Goal: Transaction & Acquisition: Purchase product/service

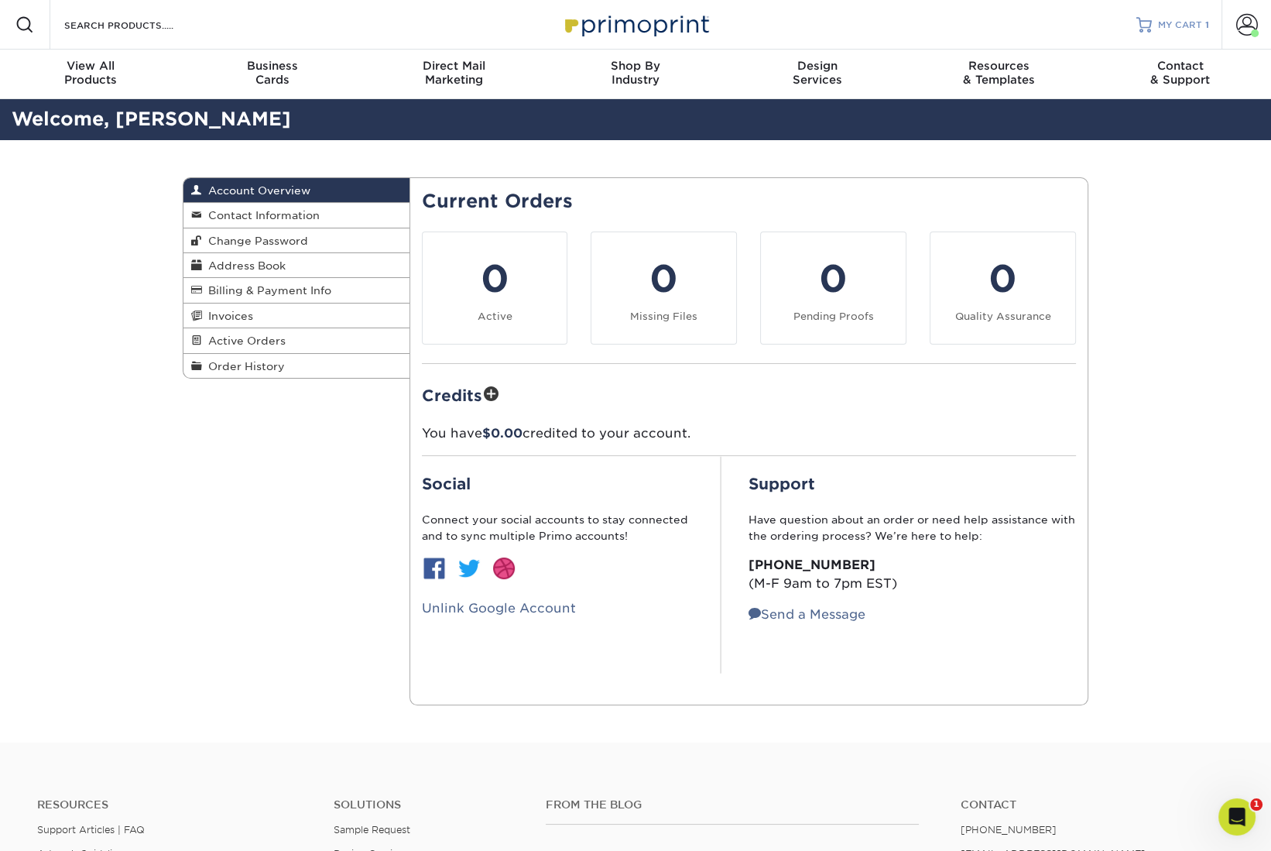
click at [1184, 28] on span "MY CART" at bounding box center [1180, 25] width 44 height 13
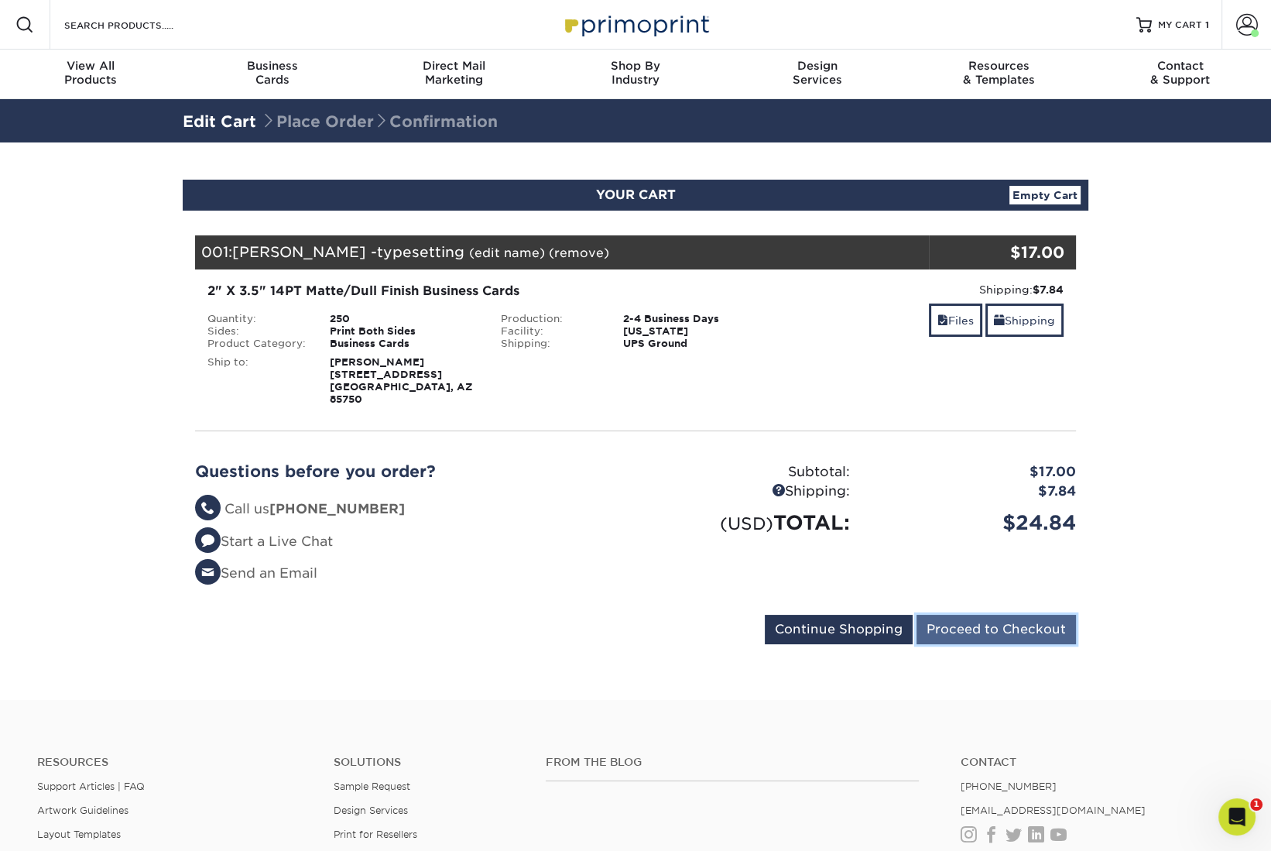
click at [1017, 615] on input "Proceed to Checkout" at bounding box center [995, 629] width 159 height 29
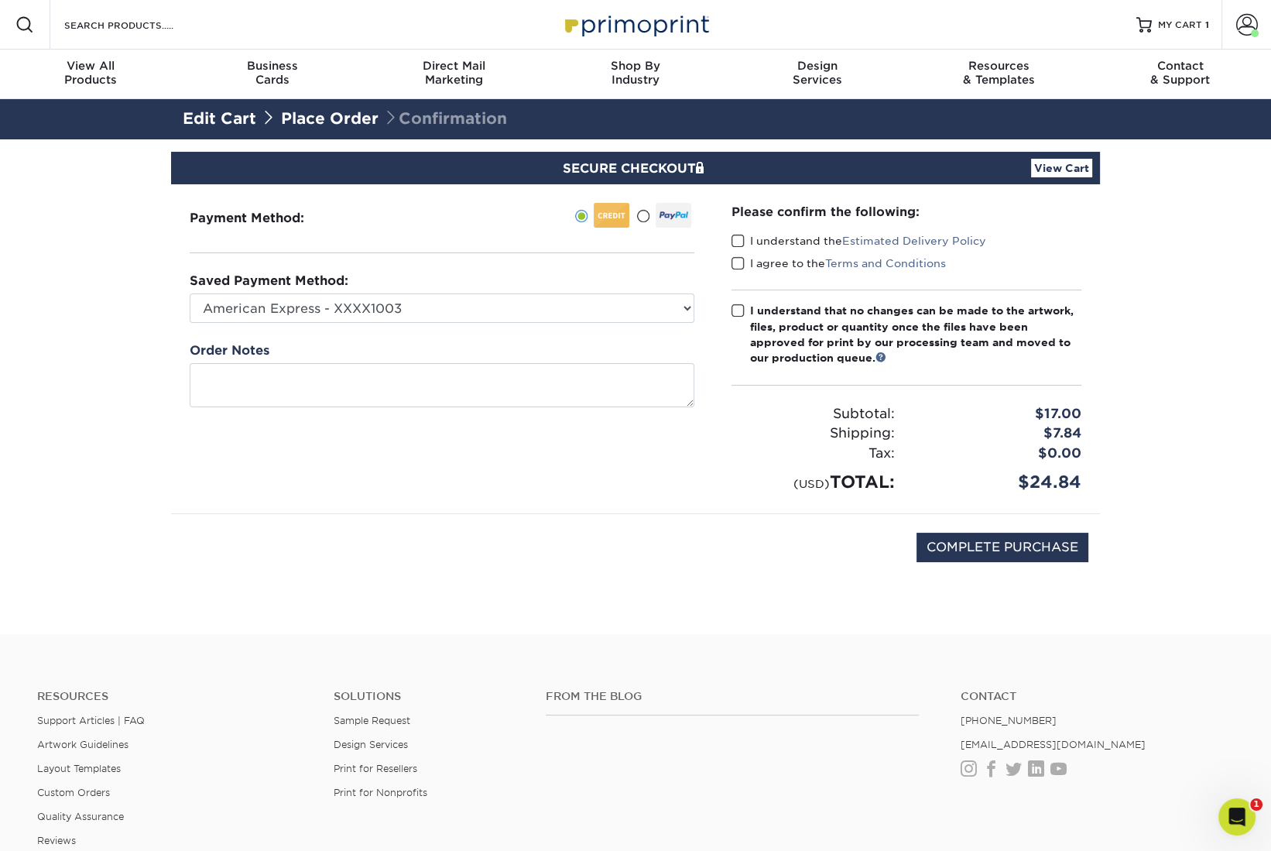
click at [745, 240] on label "I understand the Estimated Delivery Policy" at bounding box center [858, 240] width 255 height 15
click at [0, 0] on input "I understand the Estimated Delivery Policy" at bounding box center [0, 0] width 0 height 0
click at [738, 262] on span at bounding box center [737, 263] width 13 height 15
click at [0, 0] on input "I agree to the Terms and Conditions" at bounding box center [0, 0] width 0 height 0
click at [741, 312] on span at bounding box center [737, 310] width 13 height 15
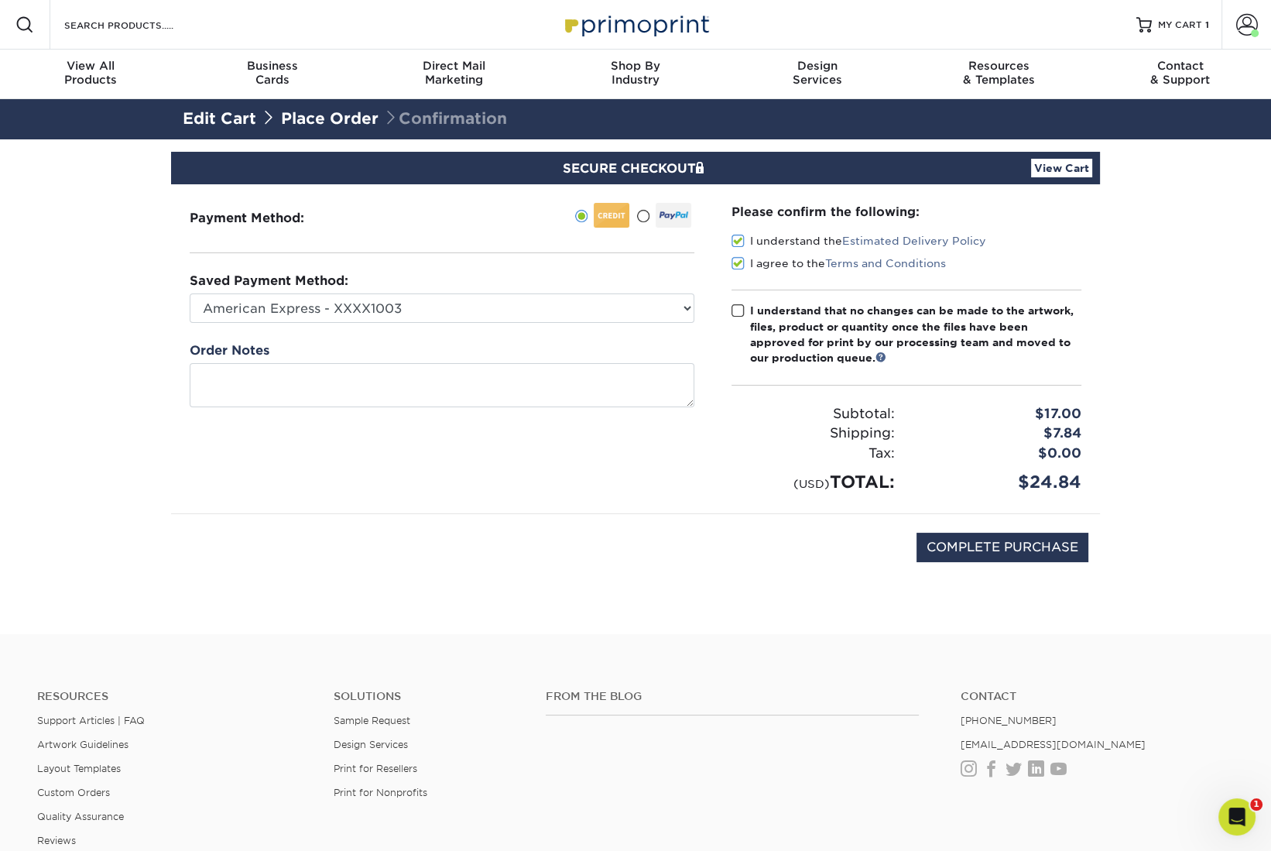
click at [0, 0] on input "I understand that no changes can be made to the artwork, files, product or quan…" at bounding box center [0, 0] width 0 height 0
click at [1041, 554] on input "COMPLETE PURCHASE" at bounding box center [1002, 547] width 172 height 29
type input "PROCESSING, PLEASE WAIT..."
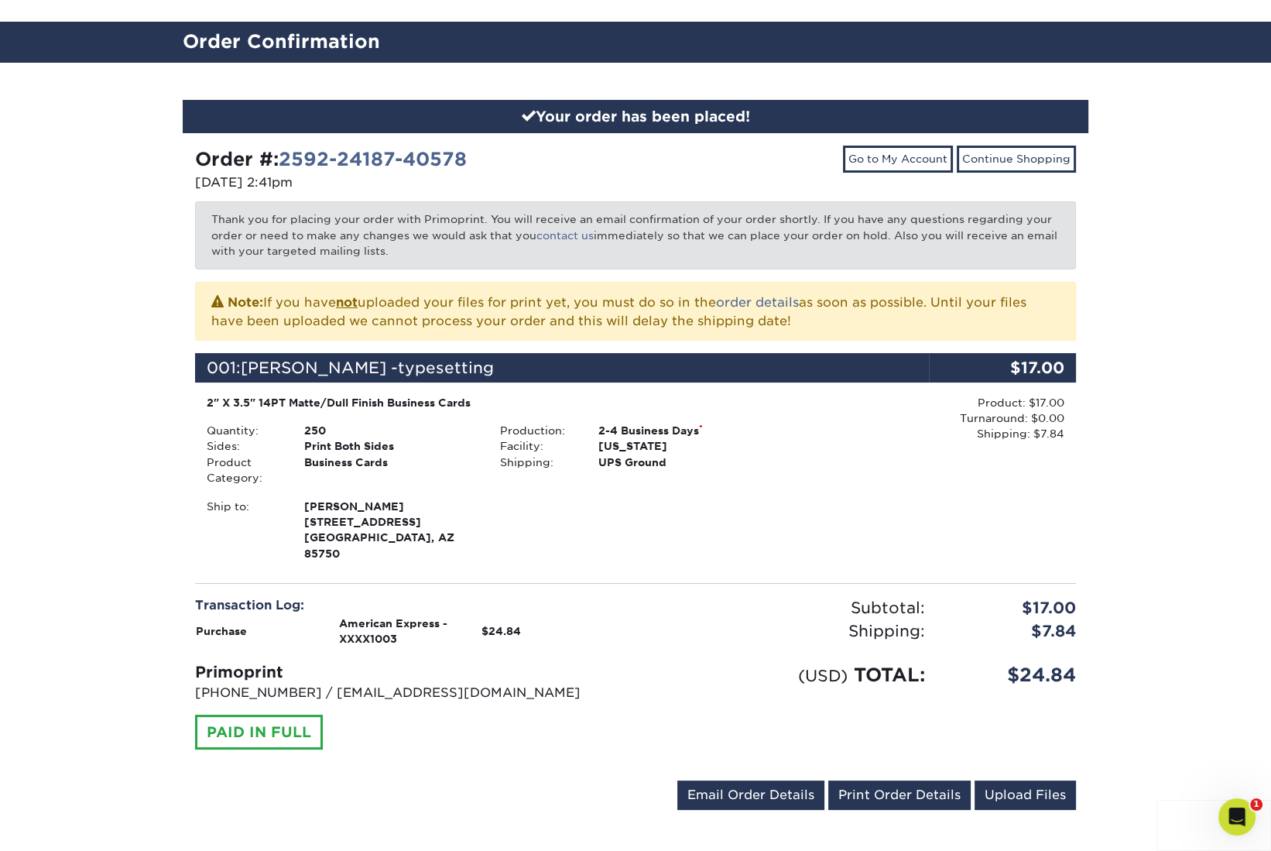
scroll to position [155, 0]
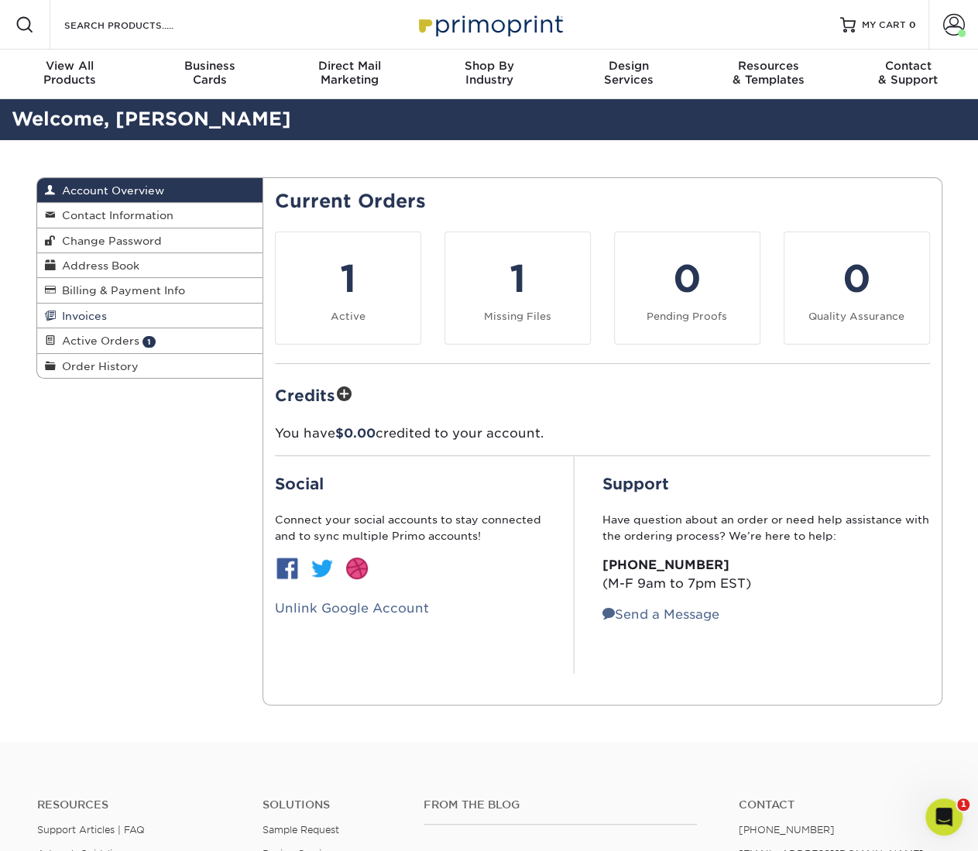
click at [70, 307] on link "Invoices" at bounding box center [150, 315] width 226 height 25
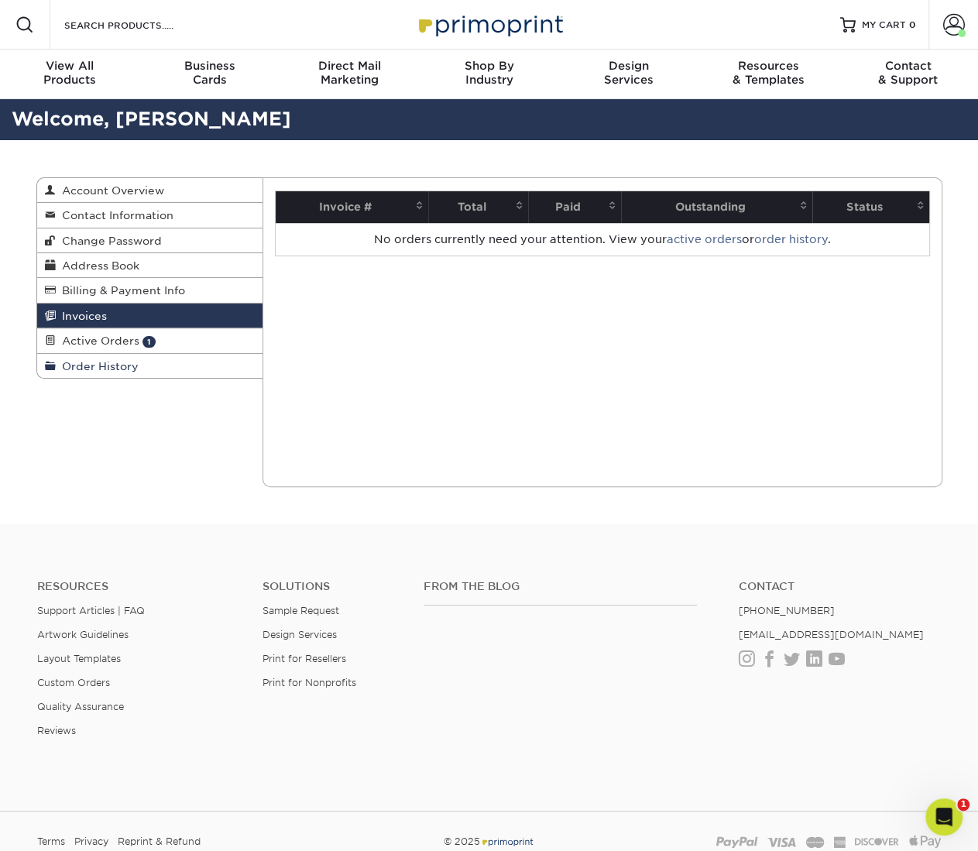
click at [90, 365] on span "Order History" at bounding box center [97, 366] width 83 height 12
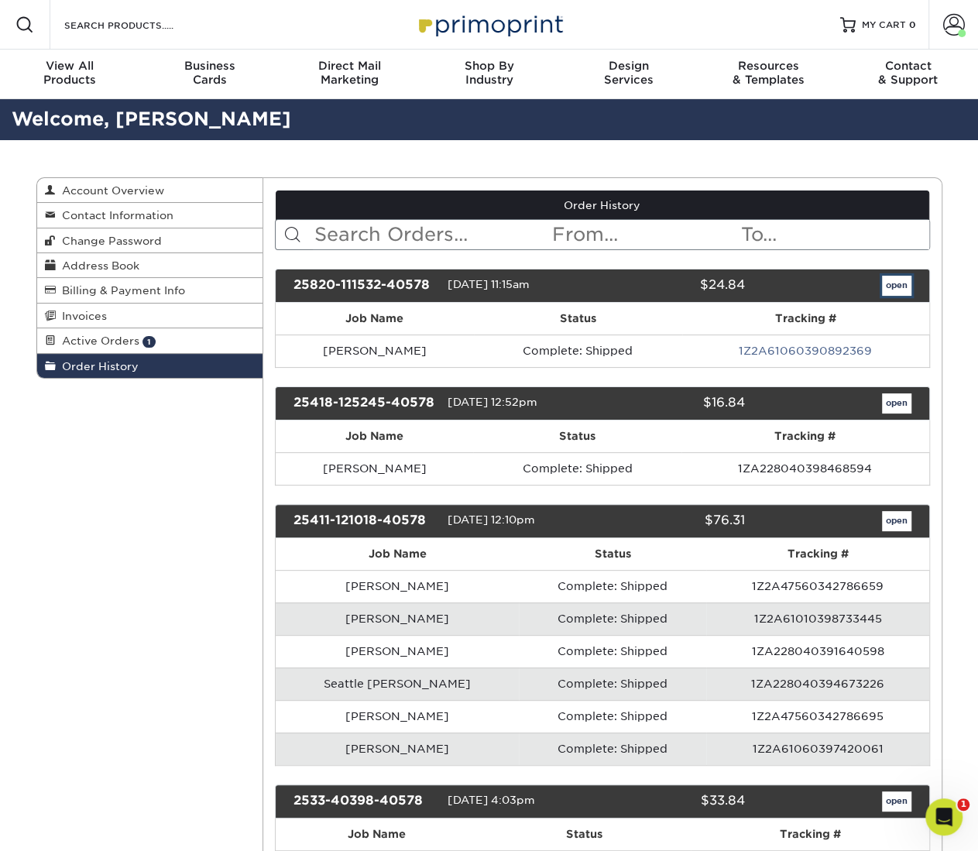
click at [898, 282] on link "open" at bounding box center [896, 286] width 29 height 20
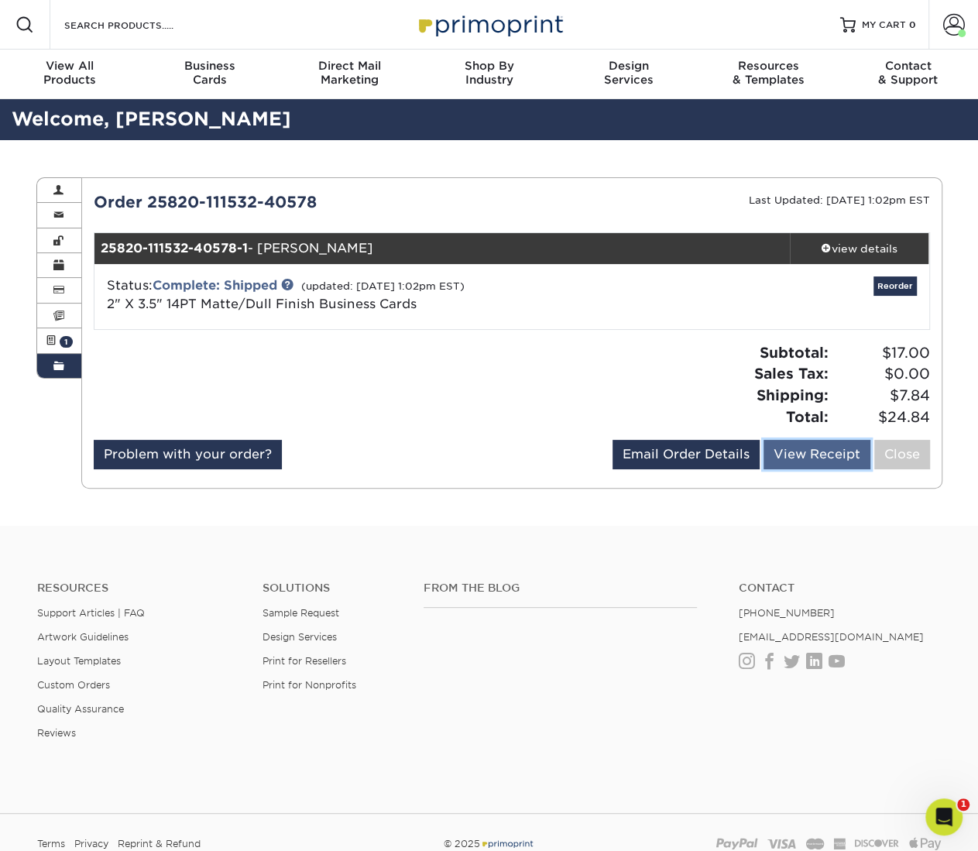
click at [801, 451] on link "View Receipt" at bounding box center [816, 454] width 107 height 29
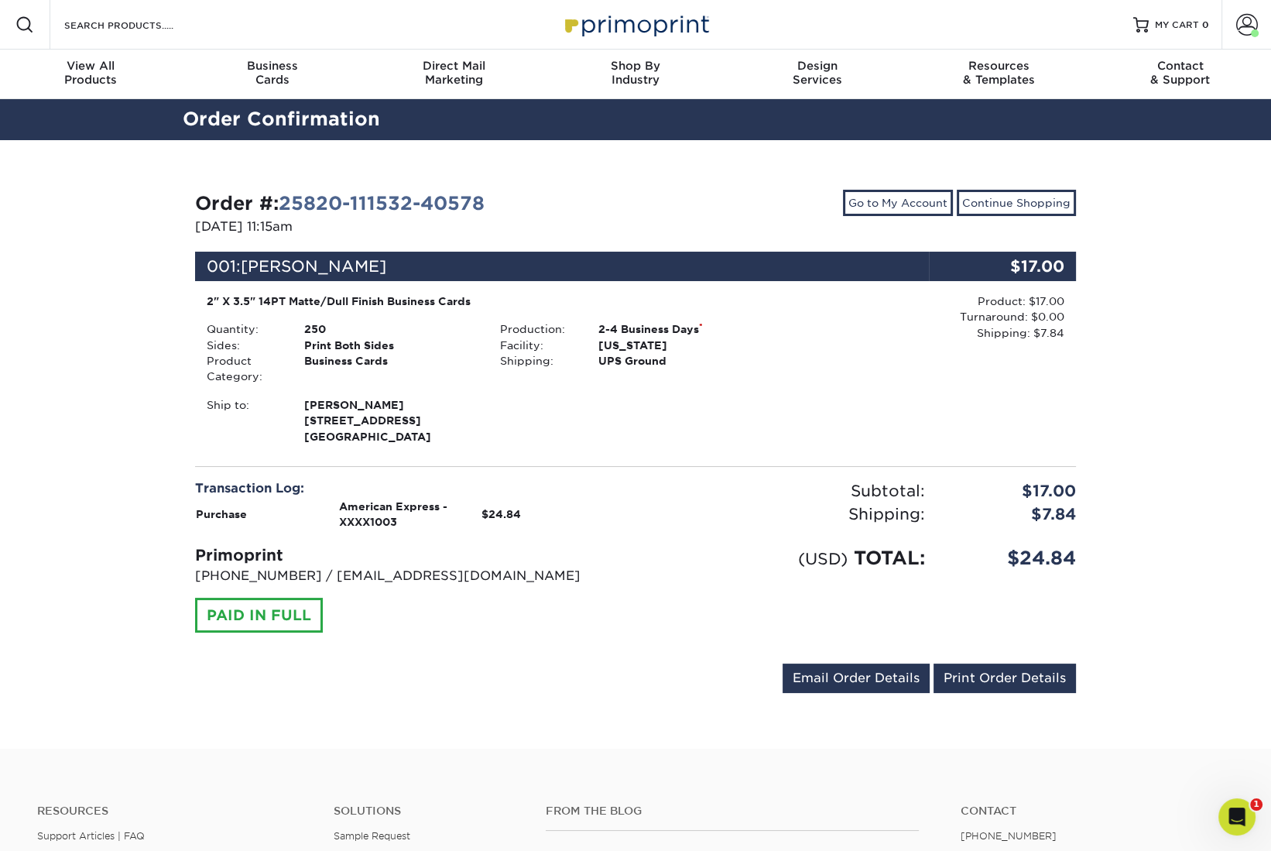
click at [977, 488] on div "Order #: 25820-111532-40578 [DATE] 11:15am Go to My Account Continue Shopping 0…" at bounding box center [635, 444] width 1271 height 609
click at [750, 354] on div "UPS Ground" at bounding box center [685, 360] width 196 height 15
click at [46, 350] on div "Order #: 25820-111532-40578 [DATE] 11:15am Go to My Account Continue Shopping 0…" at bounding box center [635, 444] width 1271 height 609
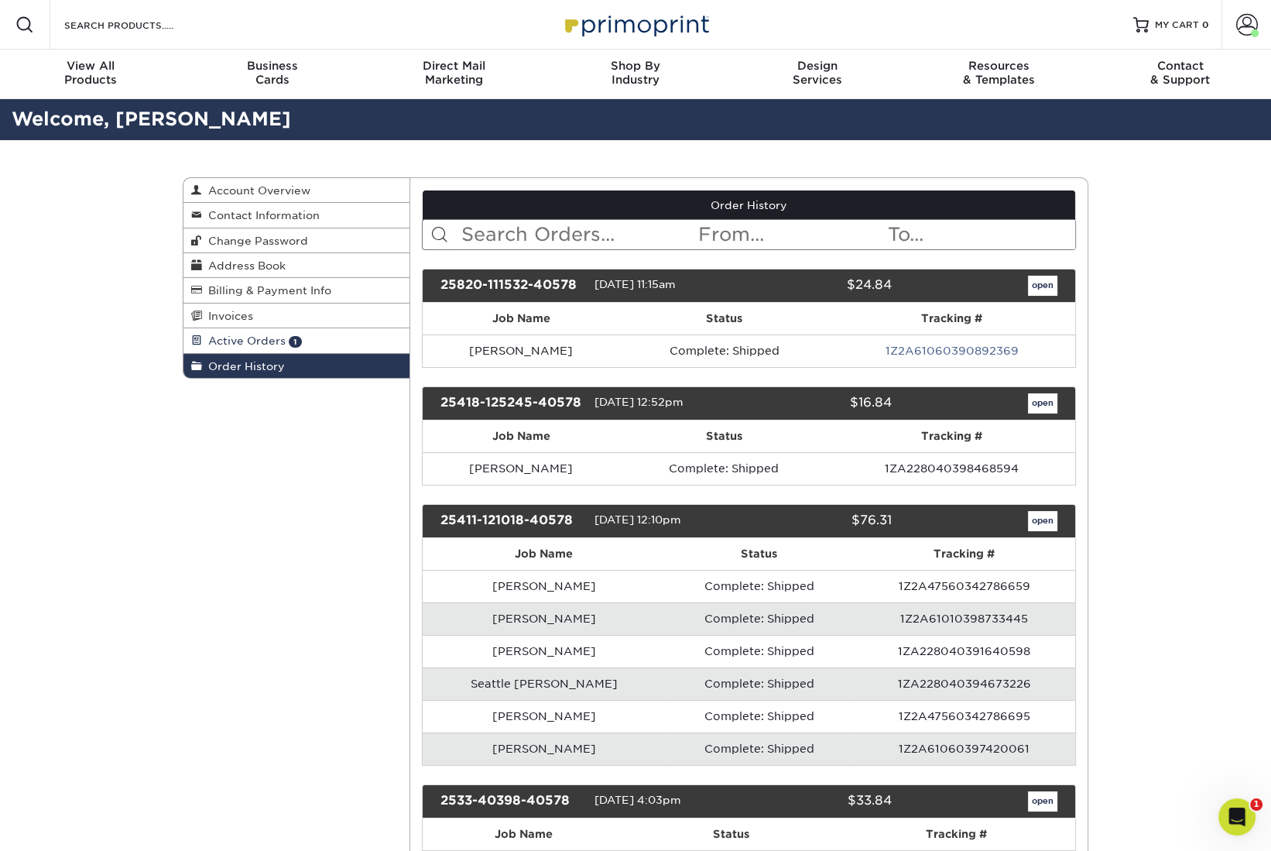
click at [239, 330] on link "Active Orders 1" at bounding box center [296, 340] width 226 height 25
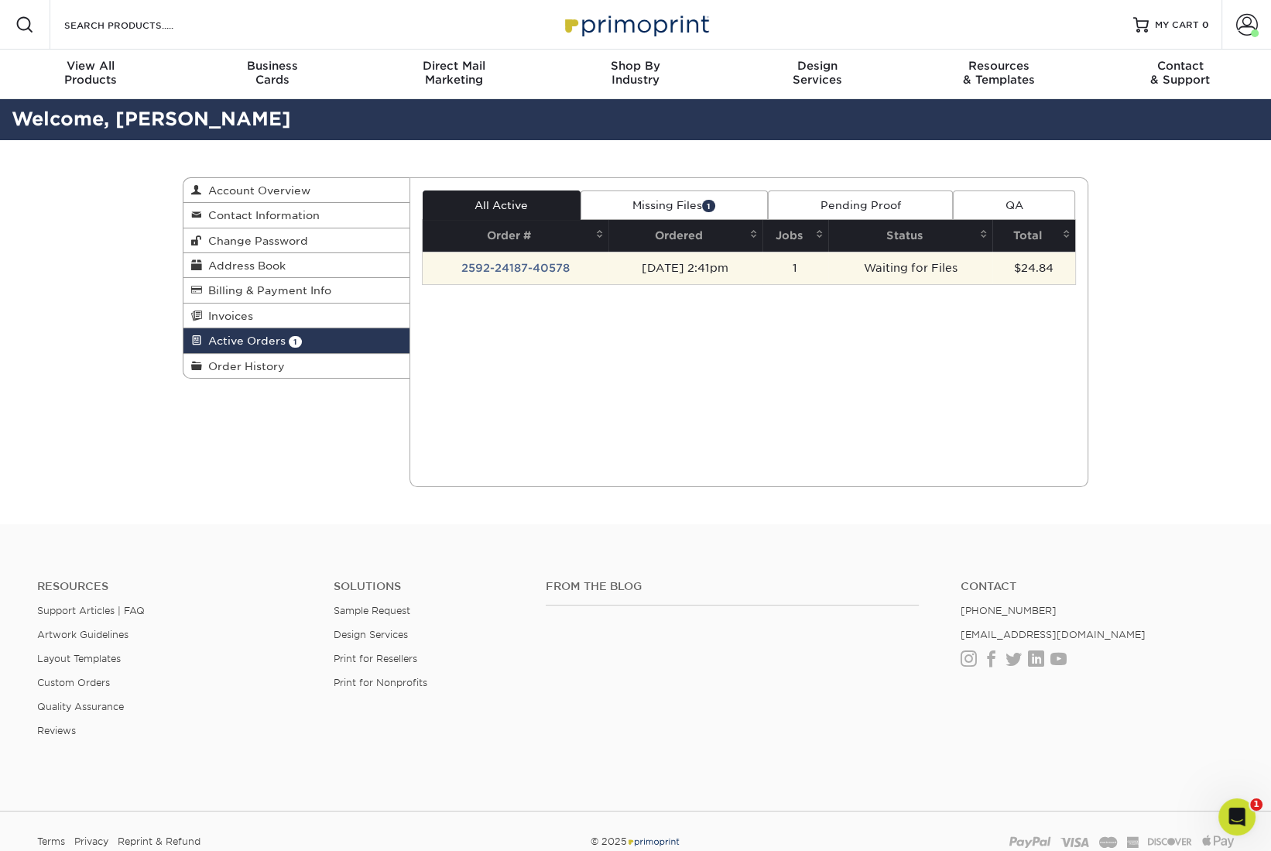
click at [516, 266] on td "2592-24187-40578" at bounding box center [516, 268] width 187 height 33
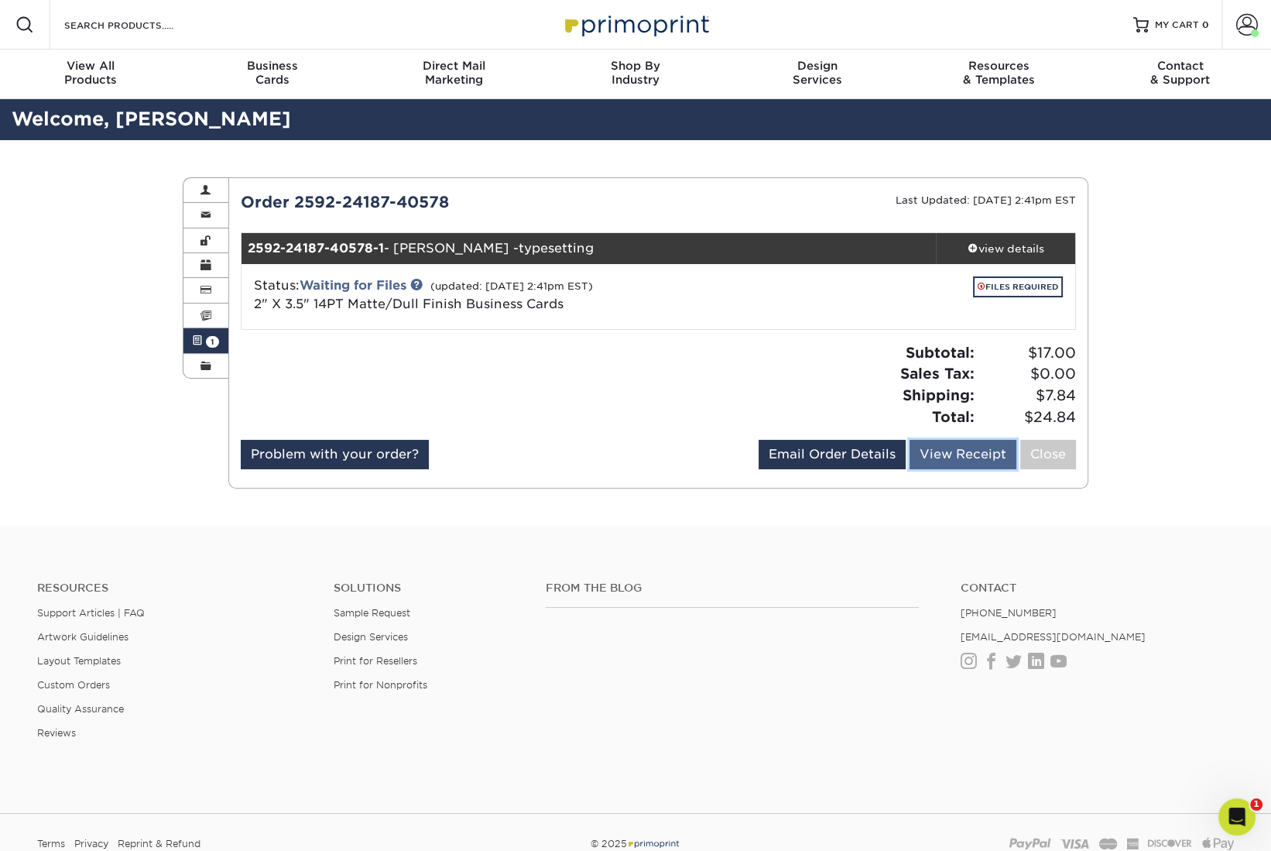
click at [957, 449] on link "View Receipt" at bounding box center [962, 454] width 107 height 29
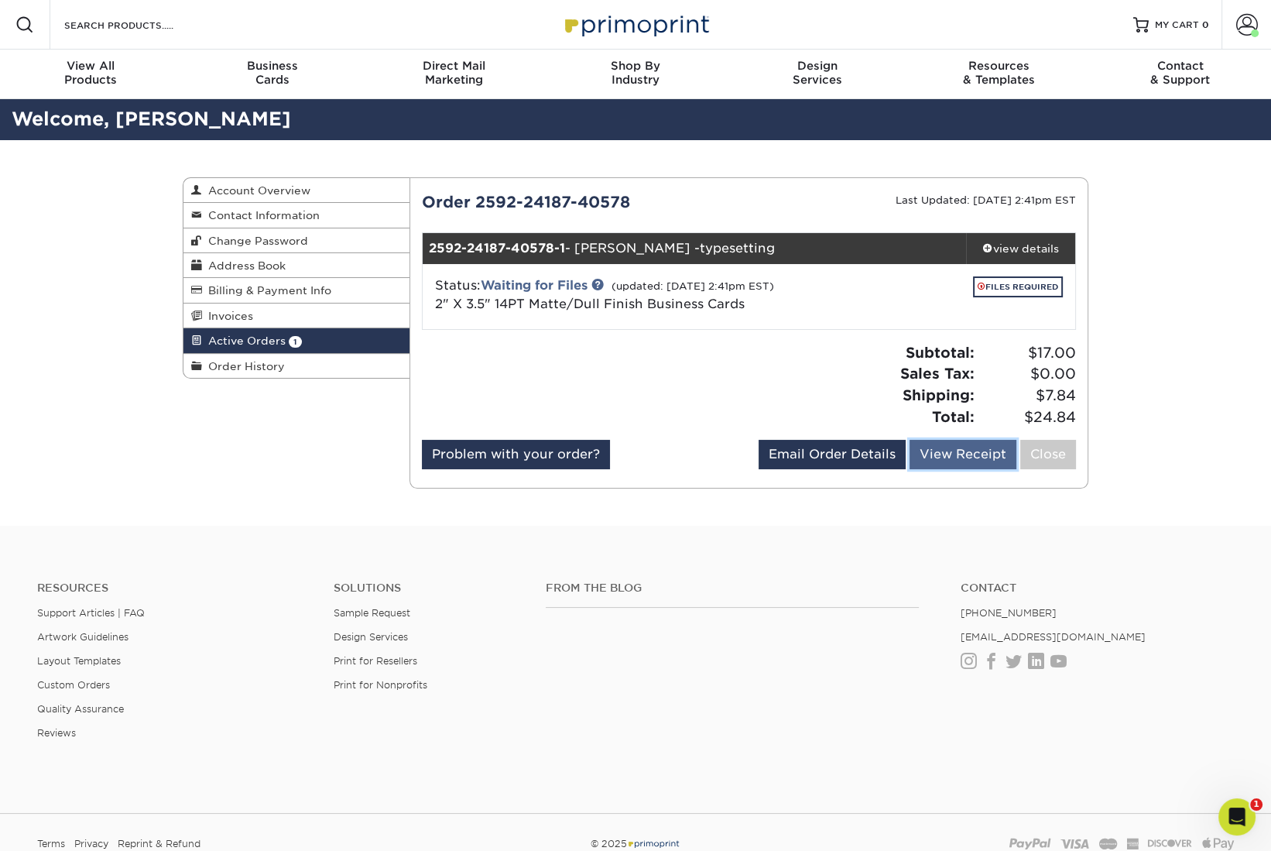
click at [964, 455] on link "View Receipt" at bounding box center [962, 454] width 107 height 29
